Goal: Task Accomplishment & Management: Use online tool/utility

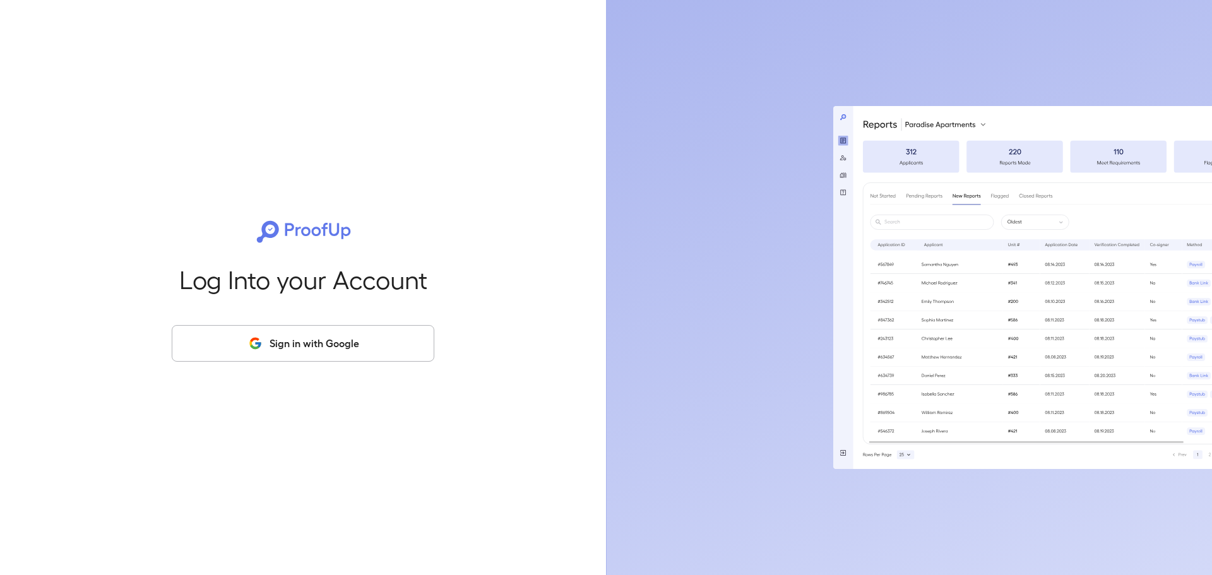
click at [271, 336] on button "Sign in with Google" at bounding box center [303, 343] width 263 height 37
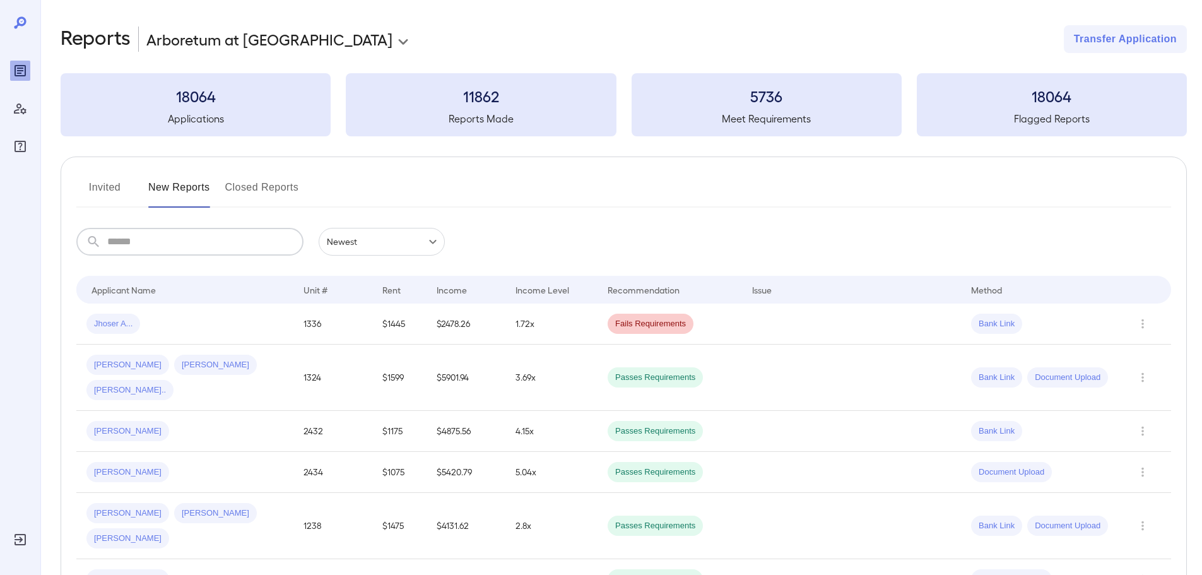
click at [185, 252] on input "text" at bounding box center [205, 242] width 196 height 28
type input "***"
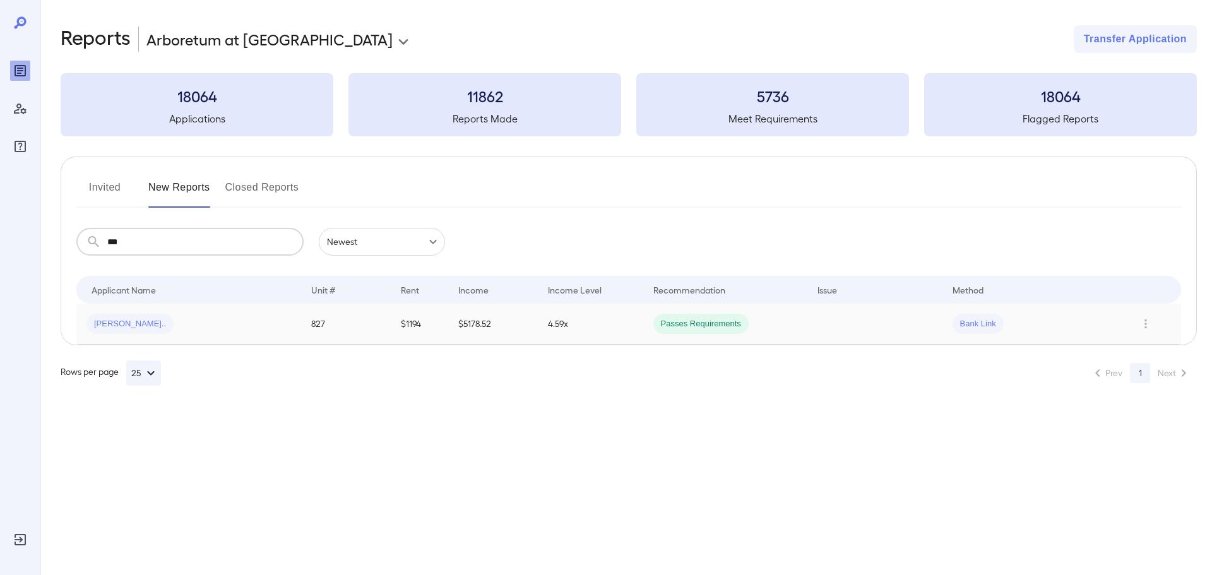
click at [377, 320] on td "827" at bounding box center [346, 324] width 90 height 41
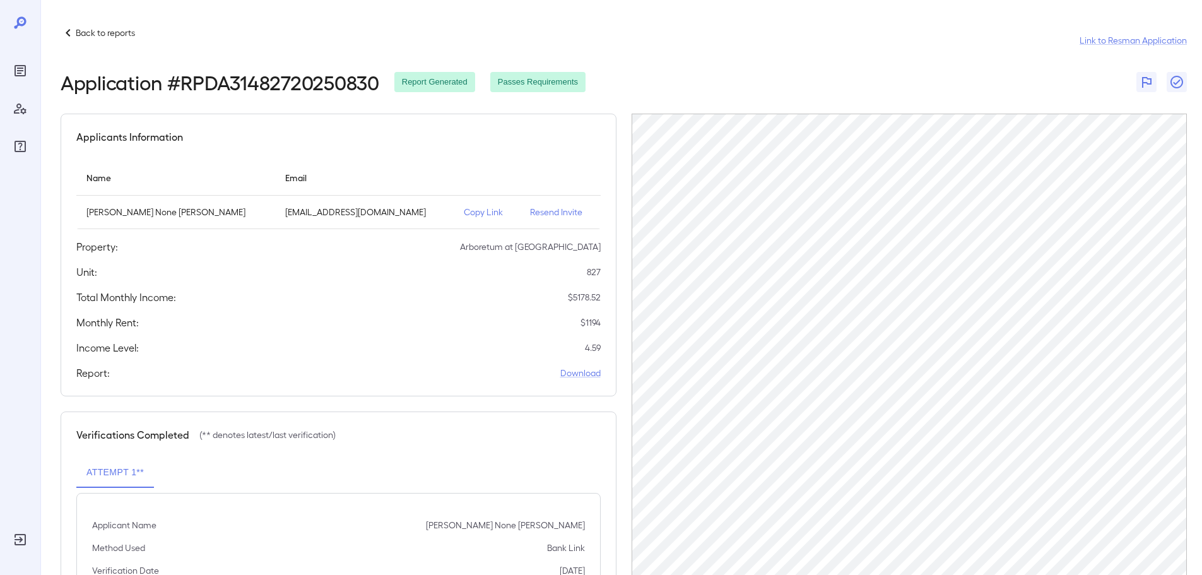
click at [138, 34] on div "Back to reports Link to Resman Application" at bounding box center [624, 40] width 1127 height 30
click at [138, 35] on div "Back to reports Link to Resman Application" at bounding box center [624, 40] width 1127 height 30
click at [111, 35] on p "Back to reports" at bounding box center [105, 33] width 59 height 13
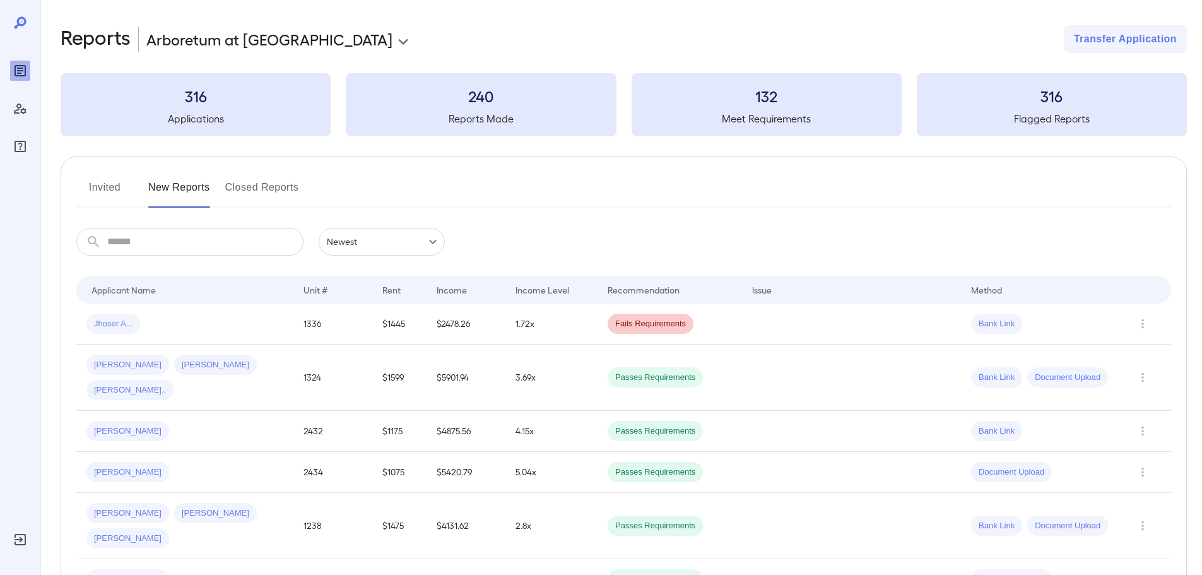
click at [230, 238] on input "text" at bounding box center [205, 242] width 196 height 28
click at [534, 337] on td "1.72x" at bounding box center [552, 324] width 92 height 41
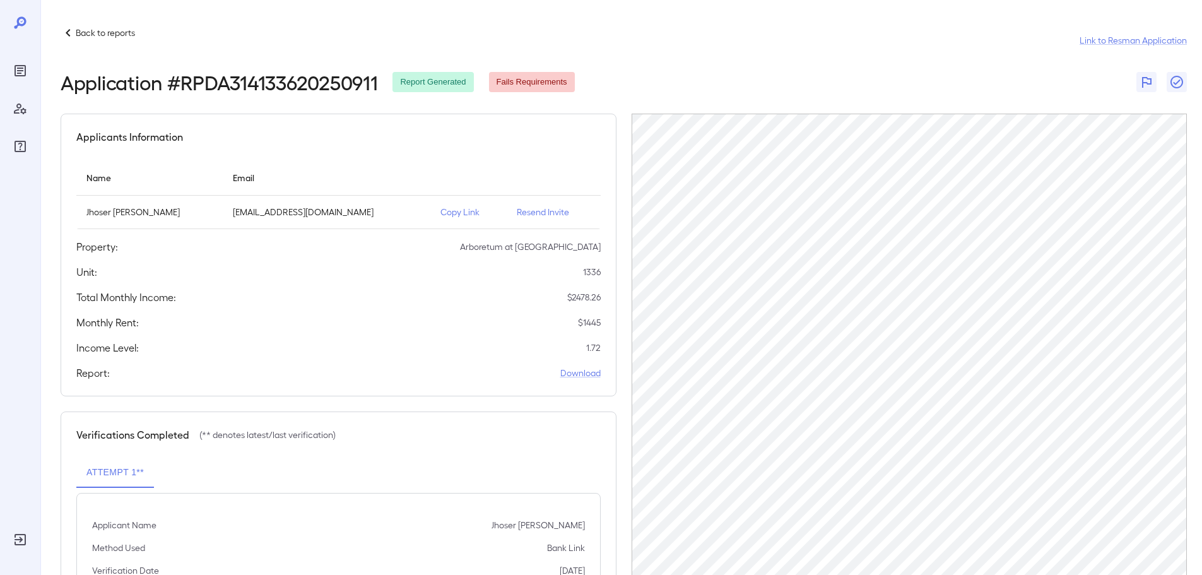
click at [550, 218] on td "Resend Invite" at bounding box center [553, 212] width 93 height 33
click at [553, 208] on p "Resend Invite" at bounding box center [553, 212] width 73 height 13
click at [115, 35] on p "Back to reports" at bounding box center [105, 33] width 59 height 13
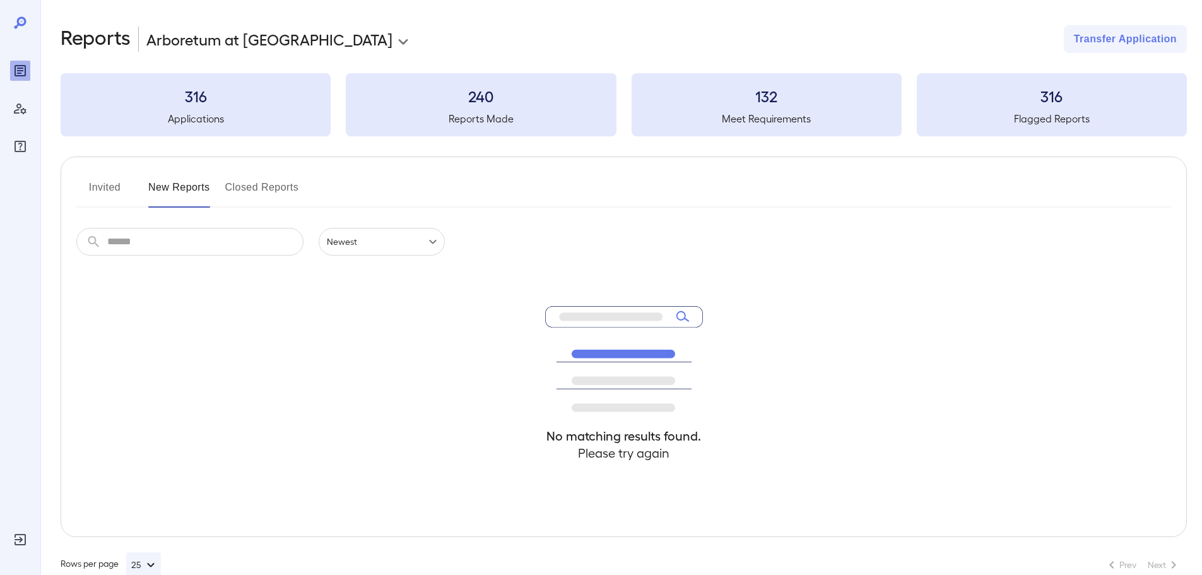
click at [237, 258] on div "​ ​ Newest ****** No matching results found. Please try again" at bounding box center [623, 382] width 1095 height 309
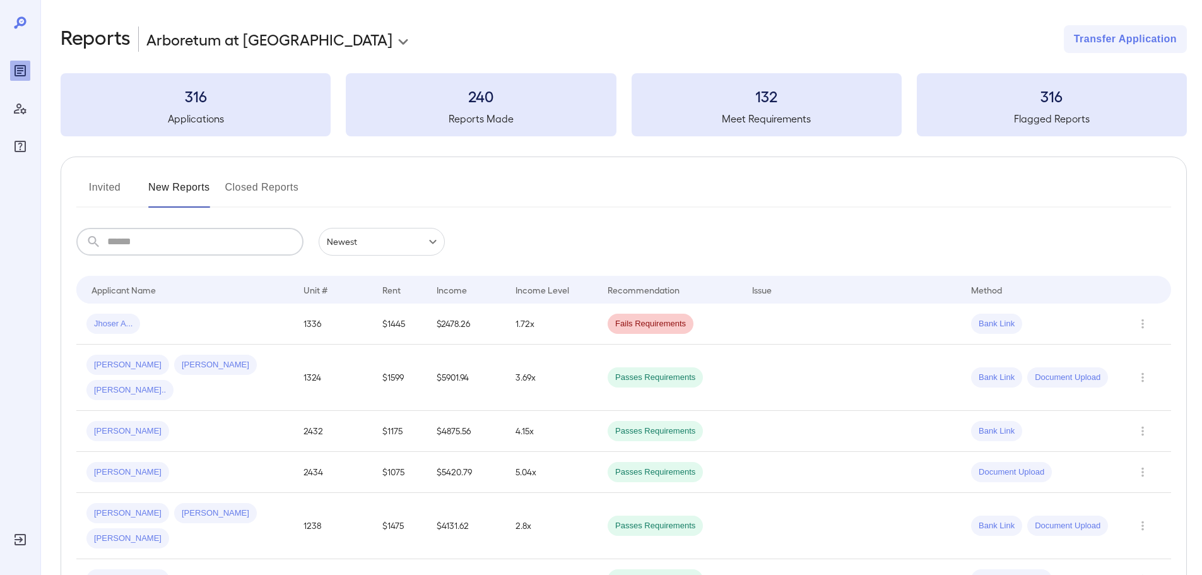
click at [238, 244] on input "text" at bounding box center [205, 242] width 196 height 28
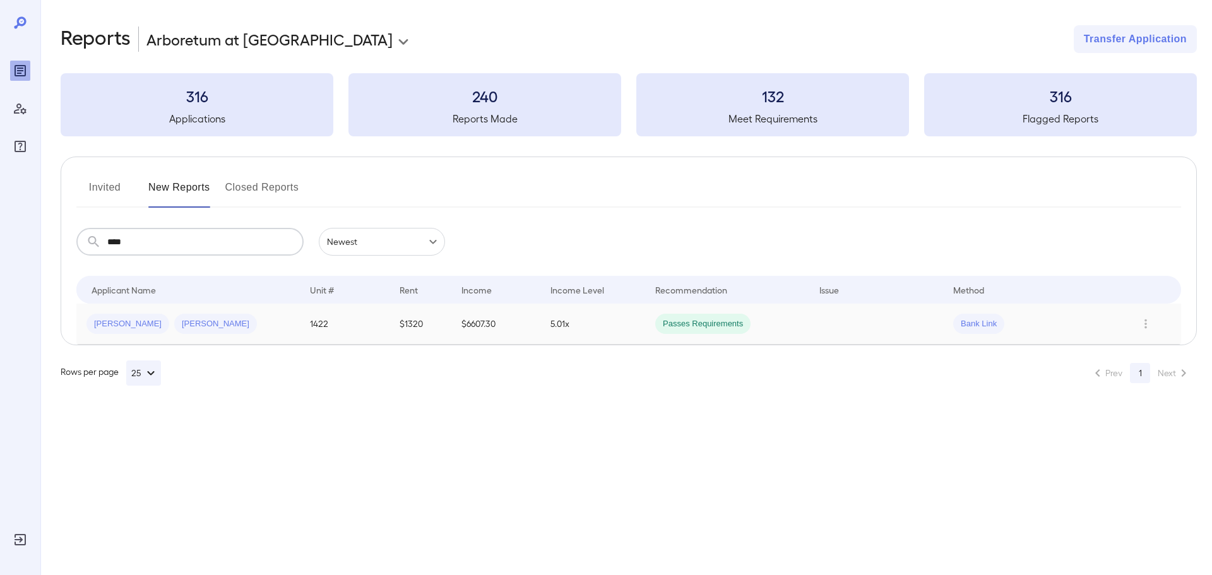
type input "****"
click at [511, 318] on td "$6607.30" at bounding box center [496, 324] width 90 height 41
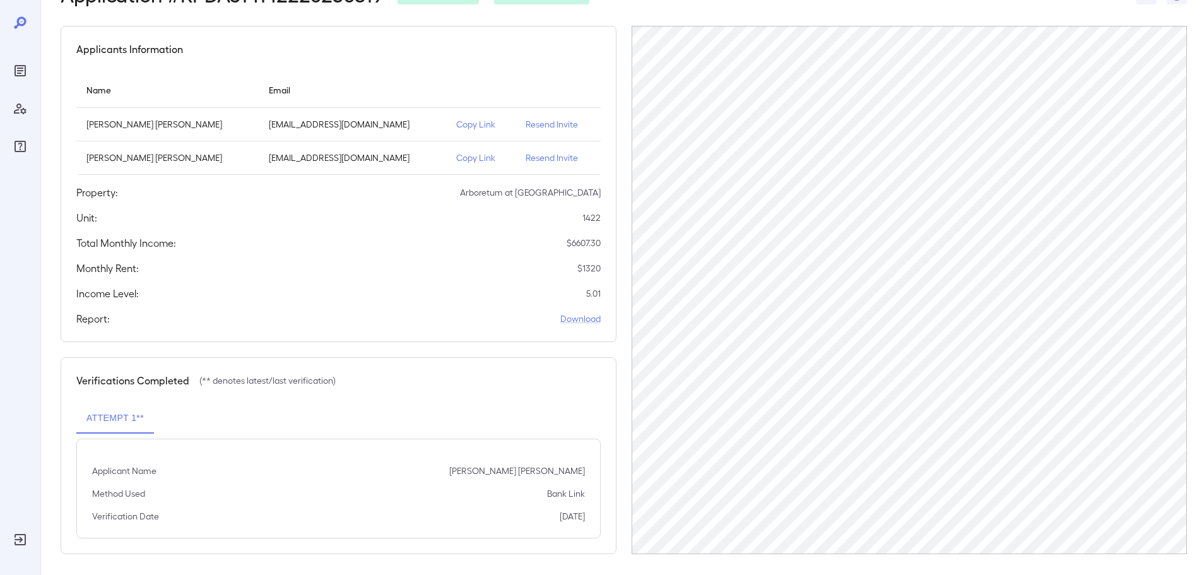
scroll to position [92, 0]
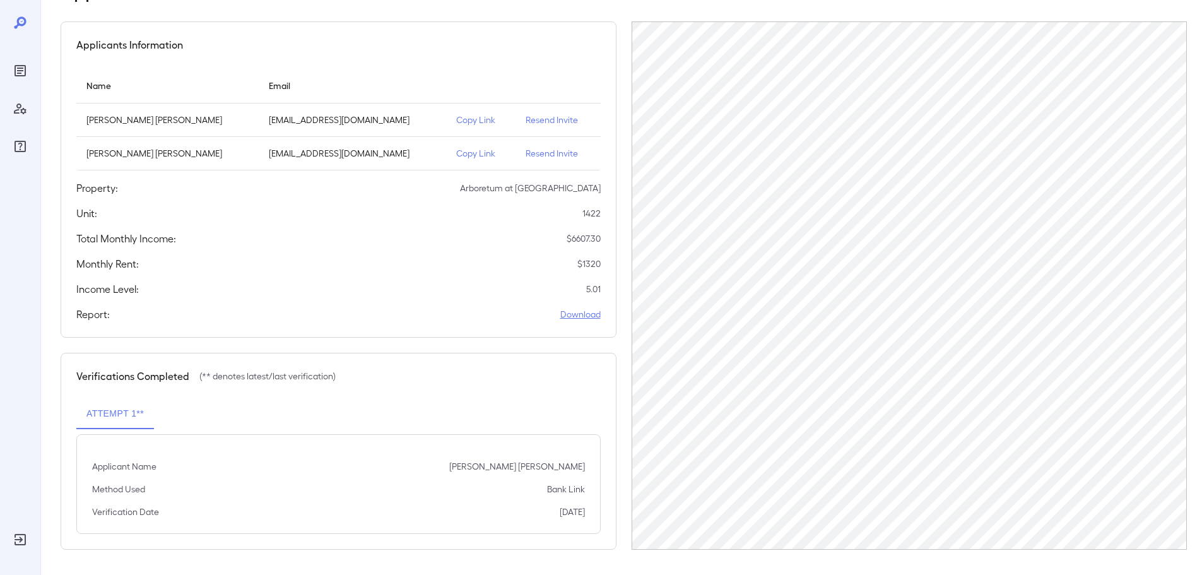
click at [579, 312] on link "Download" at bounding box center [580, 314] width 40 height 13
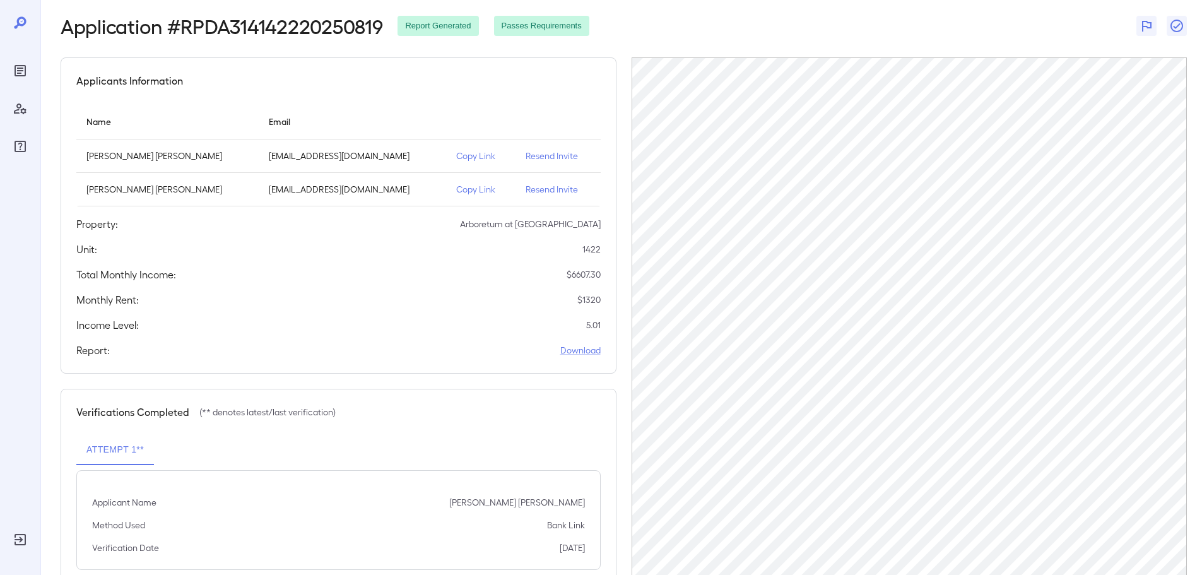
scroll to position [0, 0]
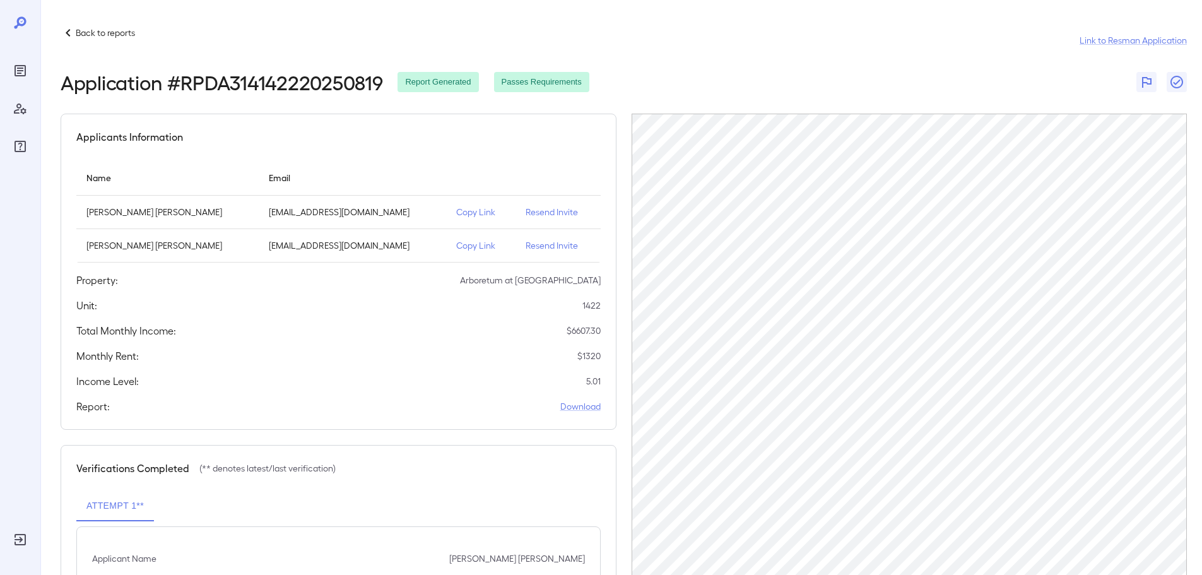
click at [122, 37] on p "Back to reports" at bounding box center [105, 33] width 59 height 13
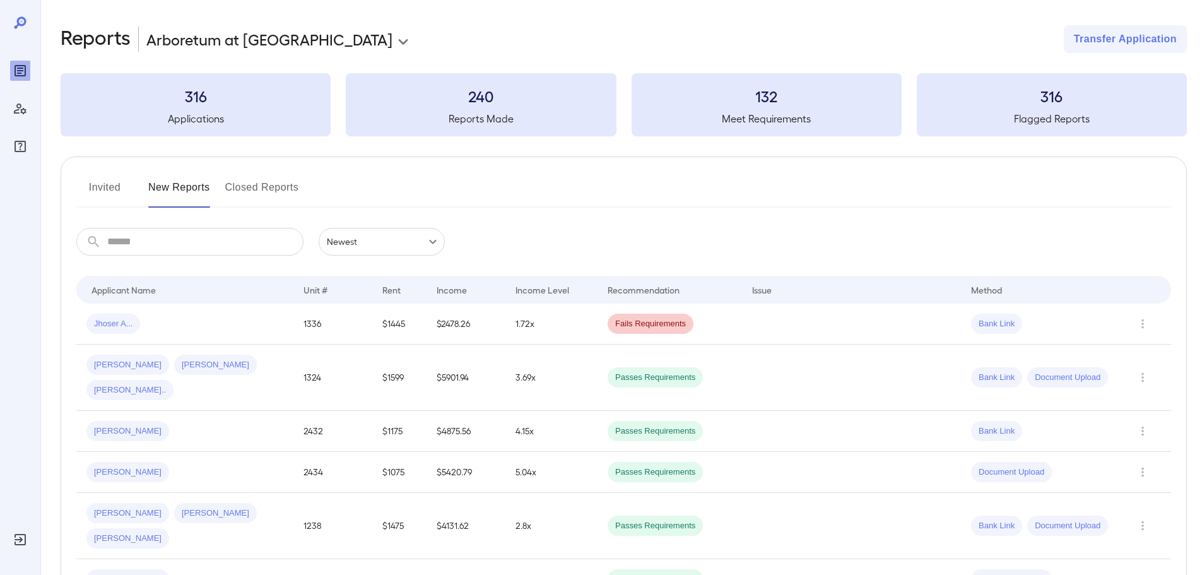
click at [268, 245] on input "text" at bounding box center [205, 242] width 196 height 28
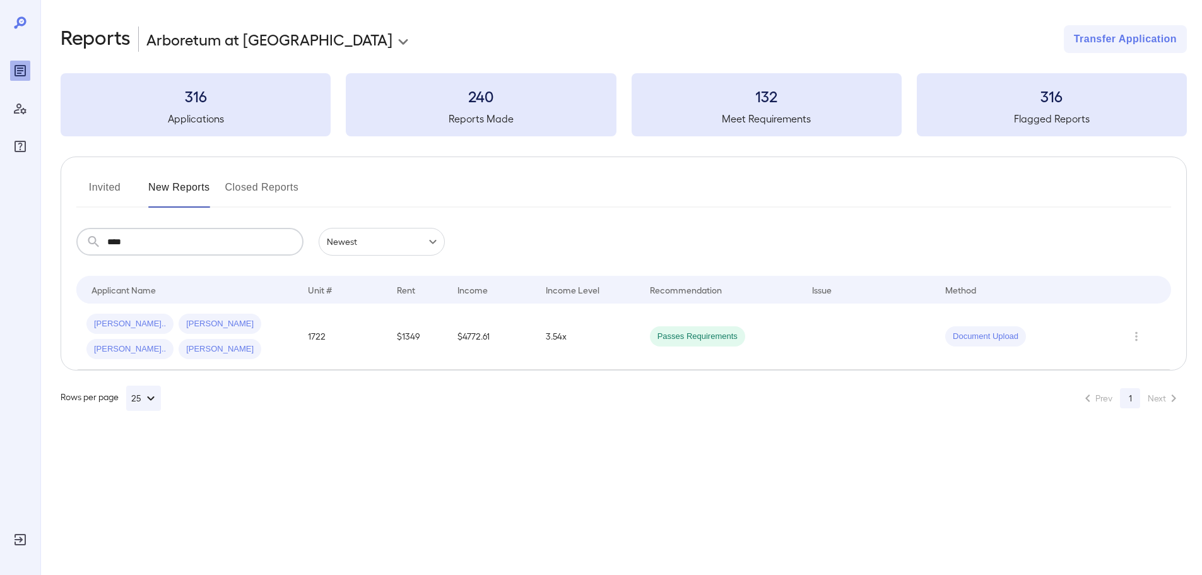
type input "****"
click at [529, 330] on td "$4772.61" at bounding box center [496, 337] width 90 height 66
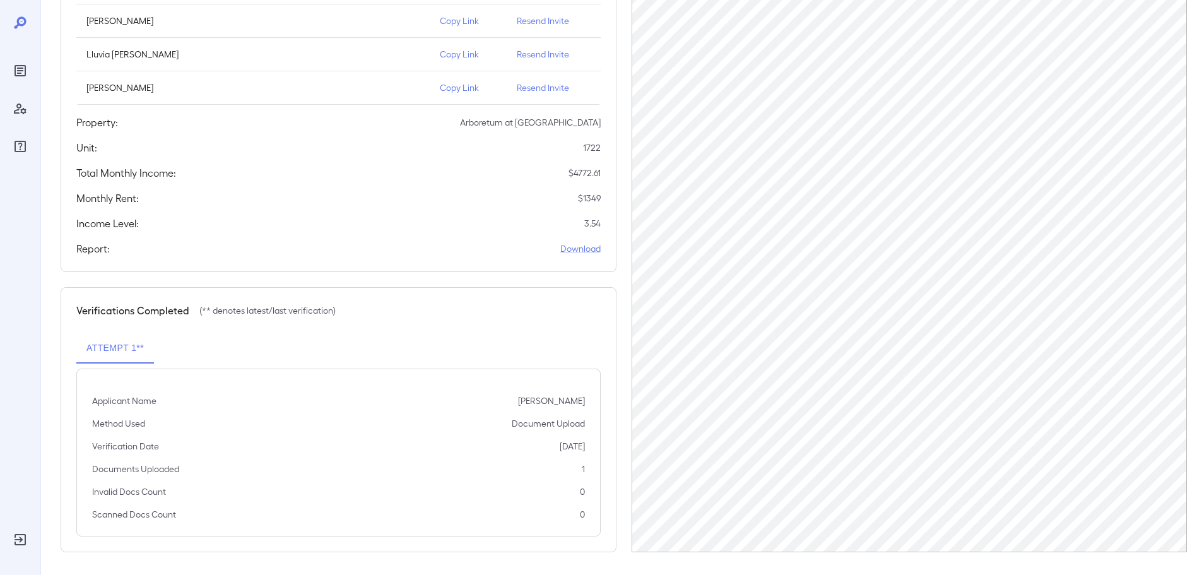
scroll to position [227, 0]
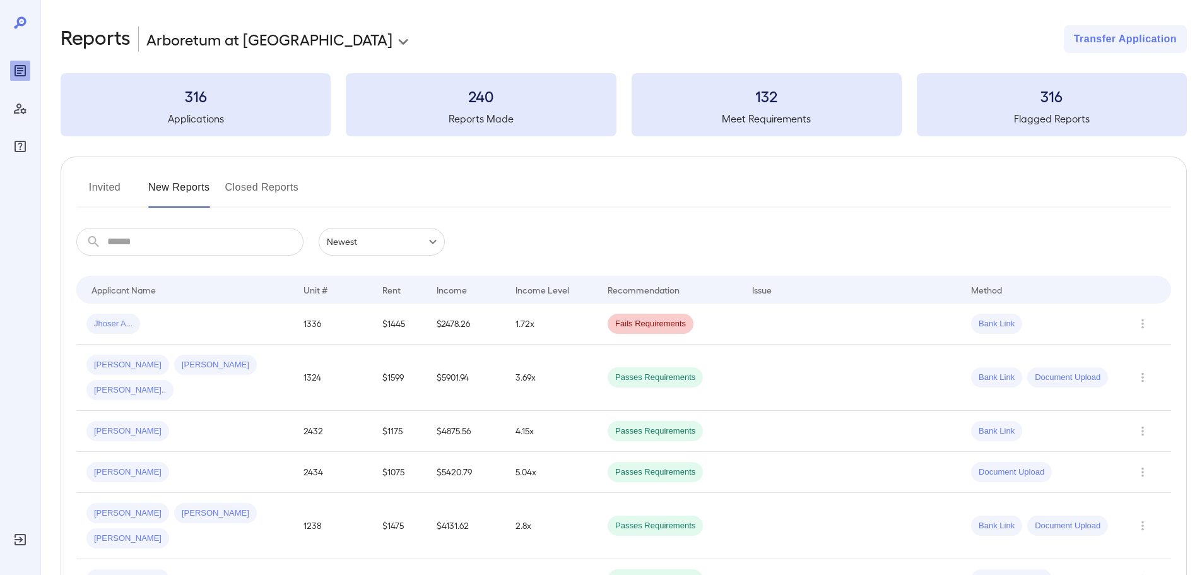
click at [163, 252] on input "text" at bounding box center [205, 242] width 196 height 28
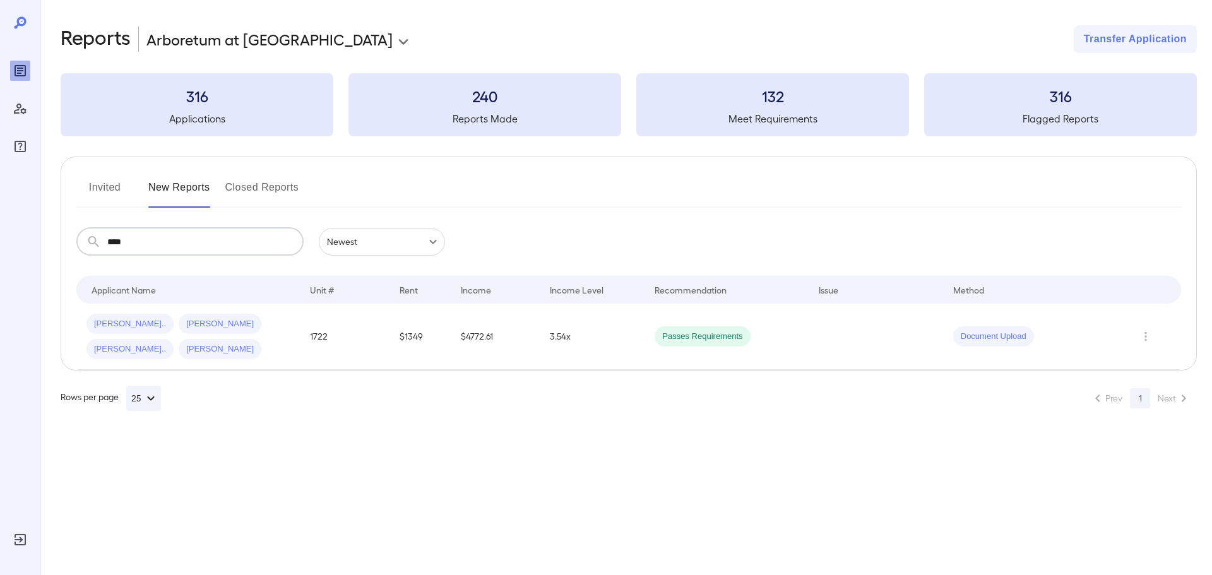
type input "****"
click at [215, 343] on div "Micheal C... Marcus T... Lluvia I... Luciana S..." at bounding box center [187, 336] width 203 height 45
